Goal: Participate in discussion: Engage in conversation with other users on a specific topic

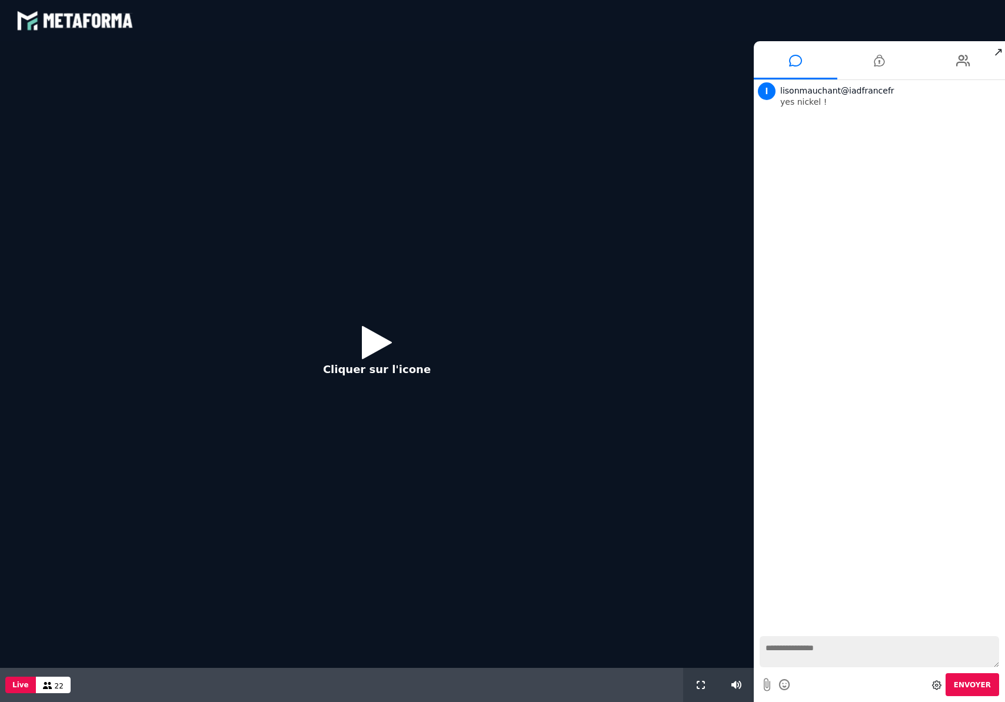
click at [373, 343] on icon at bounding box center [377, 342] width 30 height 38
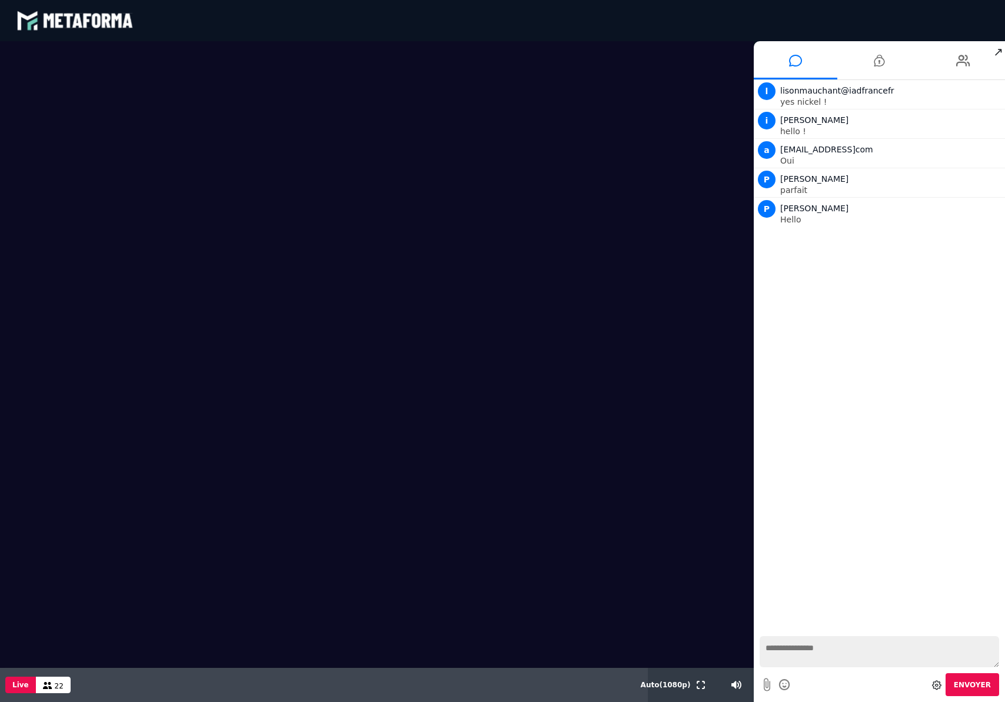
click at [868, 655] on textarea at bounding box center [880, 651] width 240 height 31
type textarea "*******"
click at [864, 644] on textarea "*******" at bounding box center [880, 651] width 240 height 31
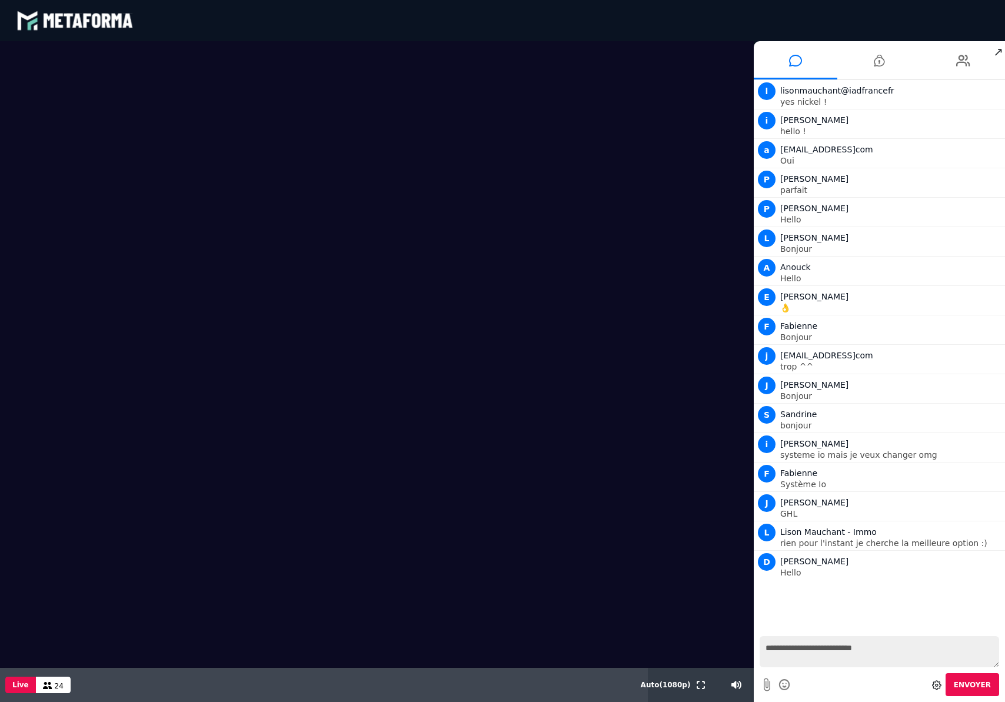
type textarea "**********"
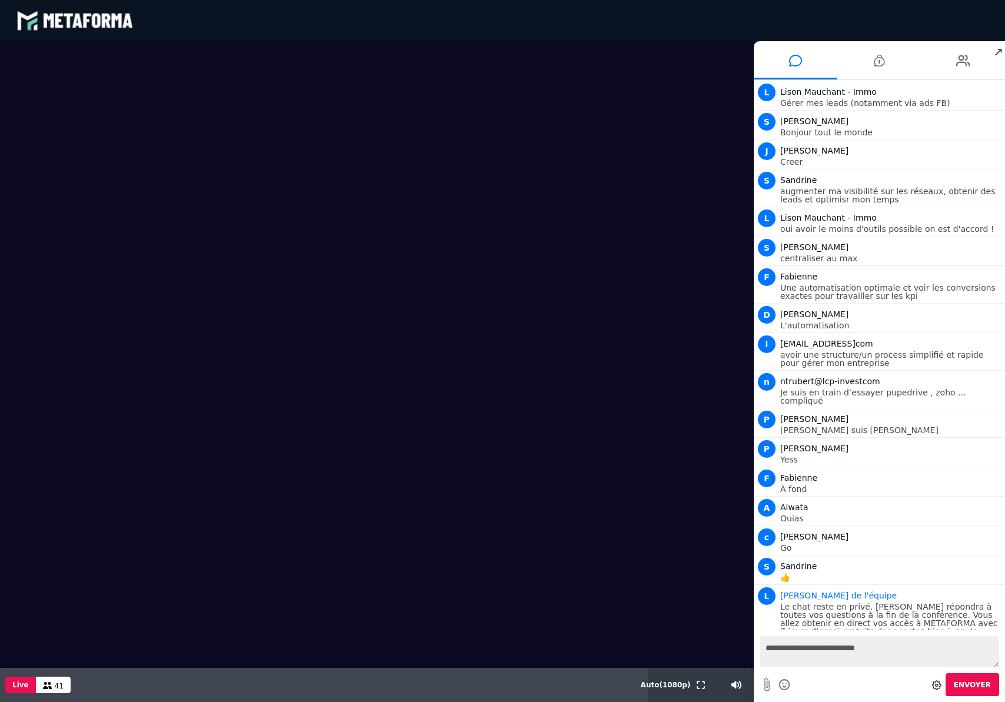
scroll to position [756, 0]
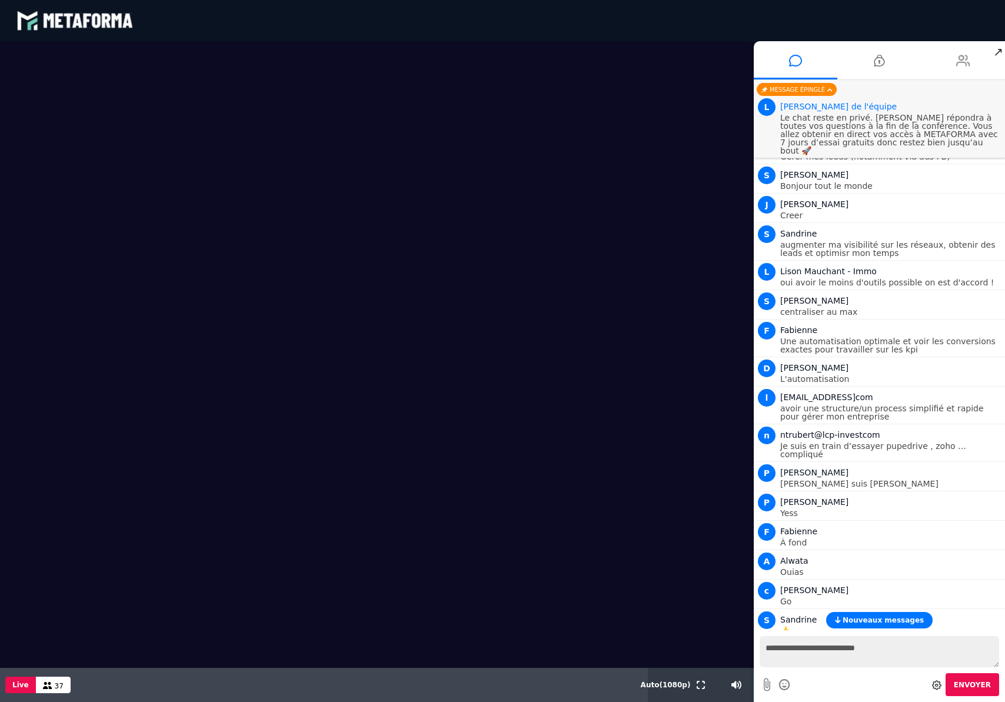
click at [967, 62] on icon at bounding box center [964, 60] width 14 height 29
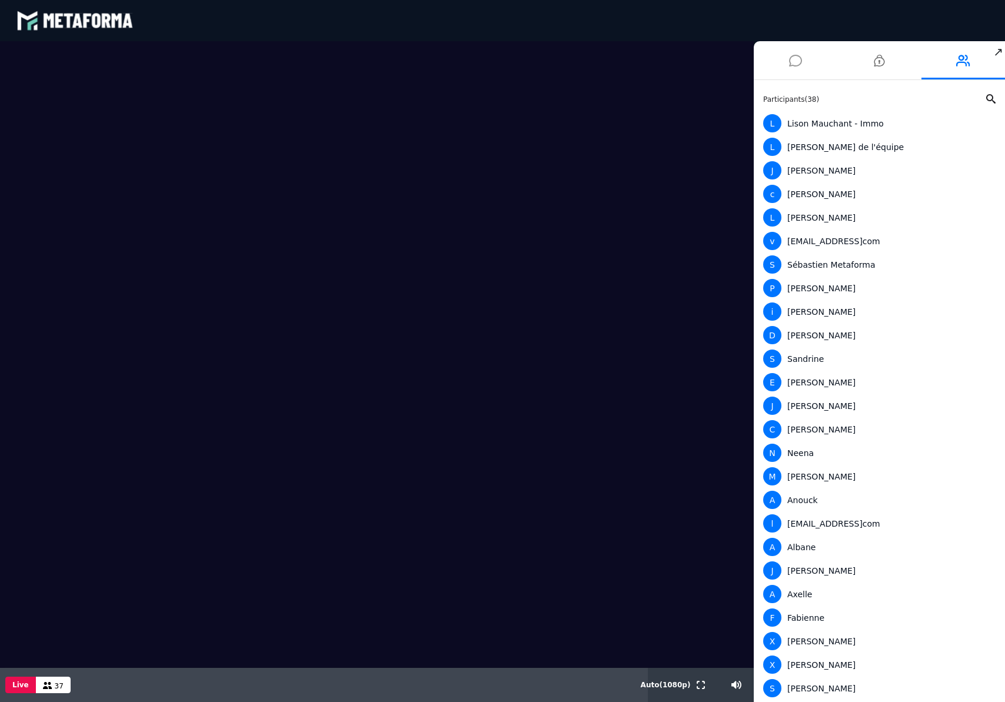
click at [791, 62] on icon at bounding box center [795, 60] width 13 height 29
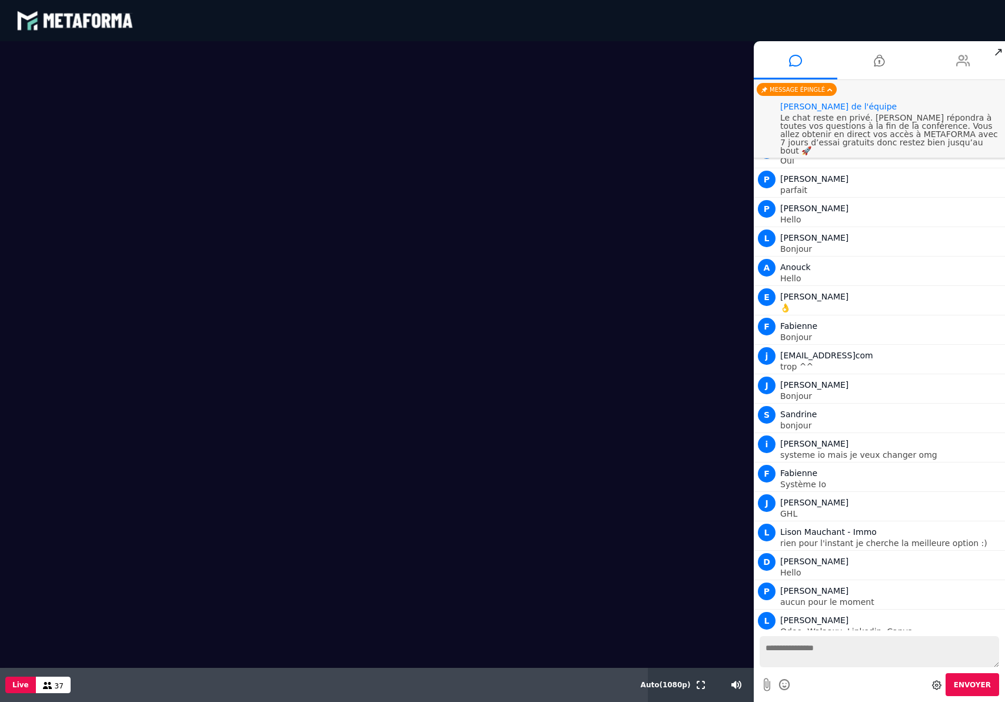
scroll to position [815, 0]
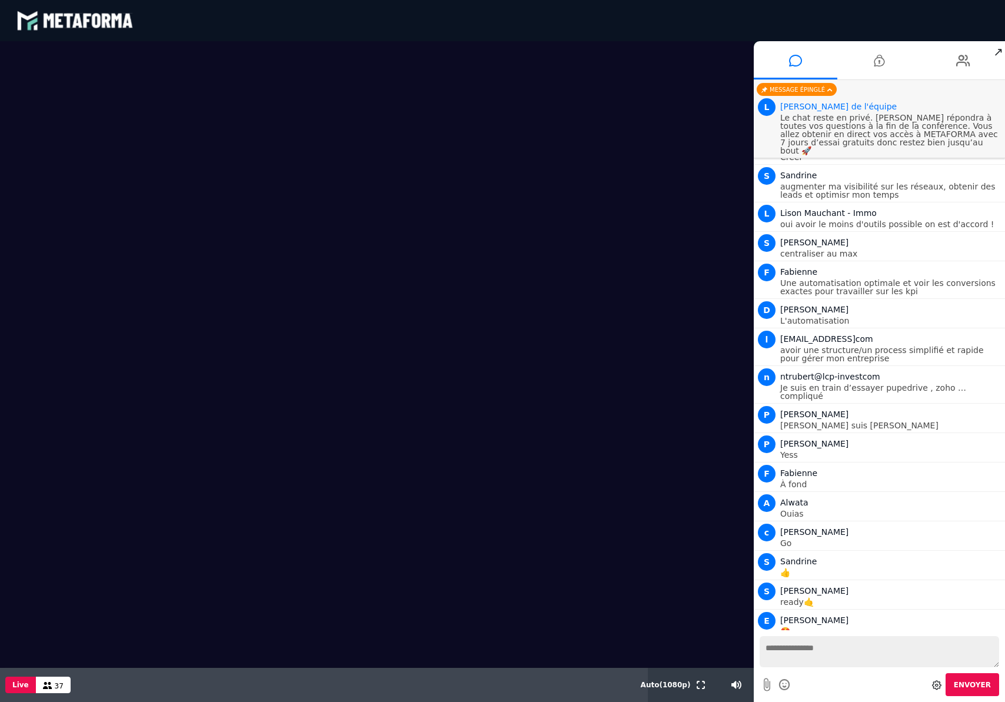
click at [997, 54] on span "↗" at bounding box center [999, 51] width 14 height 21
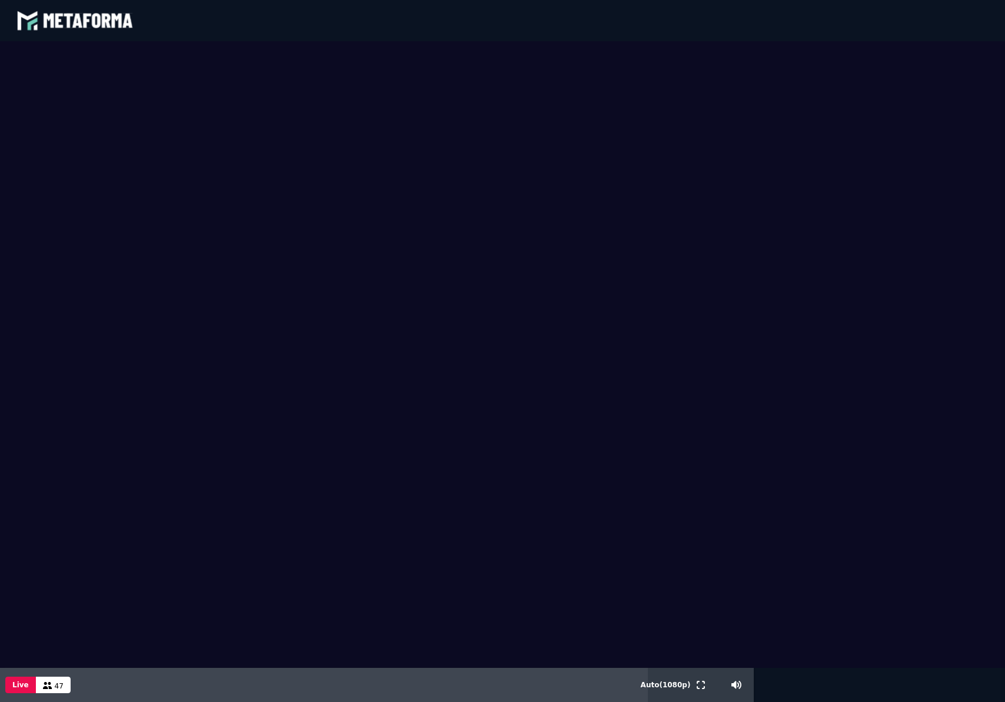
scroll to position [1088, 0]
click at [810, 482] on video at bounding box center [502, 354] width 1005 height 627
click at [484, 58] on video at bounding box center [502, 354] width 1005 height 627
click at [909, 351] on video at bounding box center [502, 354] width 1005 height 627
click at [519, 537] on video at bounding box center [502, 354] width 1005 height 627
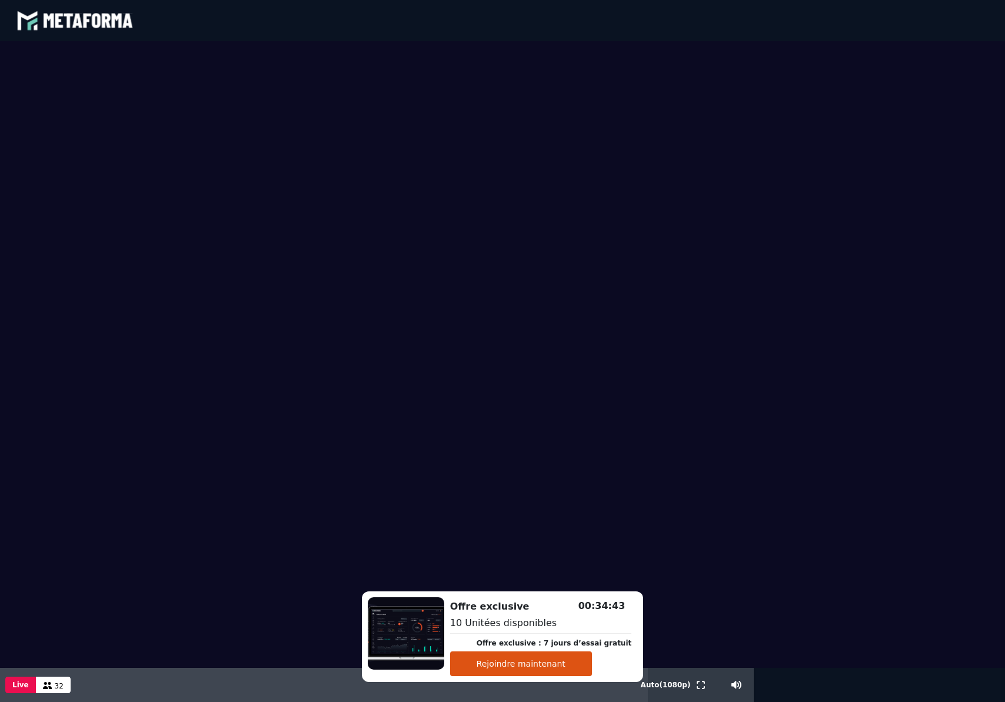
click at [546, 663] on button "Rejoindre maintenant" at bounding box center [521, 664] width 142 height 25
click at [535, 667] on button "Rejoindre maintenant" at bounding box center [521, 664] width 142 height 25
click at [535, 667] on body "blastream met_channel-b75402aa3198a961a33137d6ed46a688 fr en fr Scène Compte li…" at bounding box center [502, 351] width 1005 height 702
